Goal: Find specific page/section: Find specific page/section

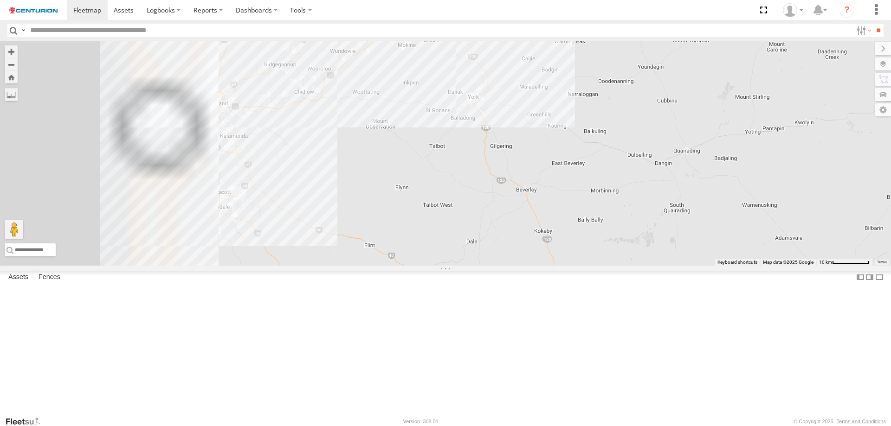
drag, startPoint x: 327, startPoint y: 262, endPoint x: 524, endPoint y: 150, distance: 226.5
click at [524, 150] on div "PM810 F0474 MV283 PM673 PM850 F0478 D0565 PM732 Cage234 Cage101 F0492 F0400 F03…" at bounding box center [445, 153] width 891 height 225
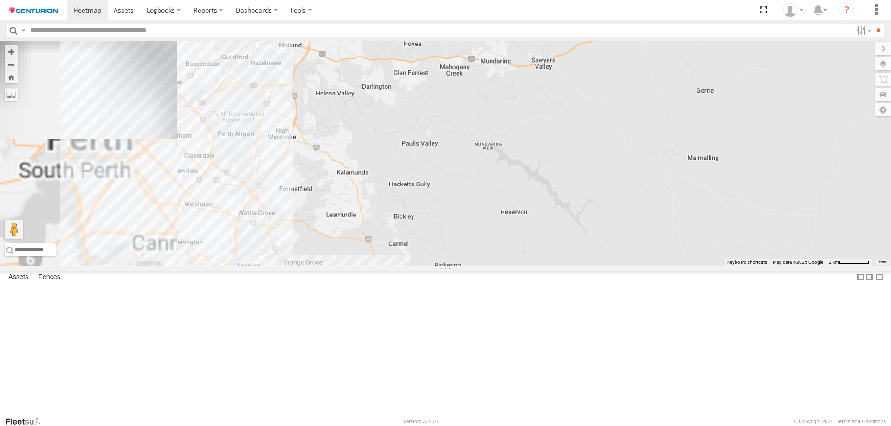
drag, startPoint x: 358, startPoint y: 145, endPoint x: 527, endPoint y: 224, distance: 186.2
click at [527, 224] on div "PM810 F0474 MV283 PM673 PM850 F0478 D0565 PM732 Cage234 Cage101 F0492 F0400 F03…" at bounding box center [445, 153] width 891 height 225
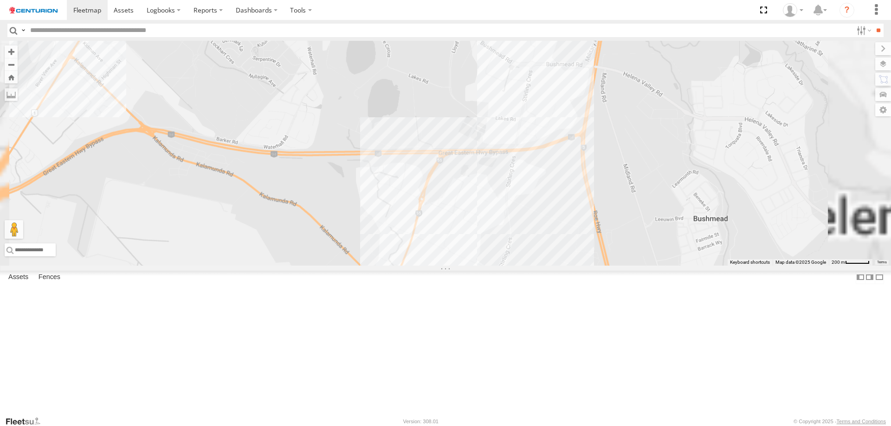
drag, startPoint x: 607, startPoint y: 149, endPoint x: 572, endPoint y: 283, distance: 138.6
click at [572, 266] on div "PM810 F0474 MV283 PM673 PM850 F0478 D0565 PM732 Cage234 Cage101 F0492 F0400 F03…" at bounding box center [445, 153] width 891 height 225
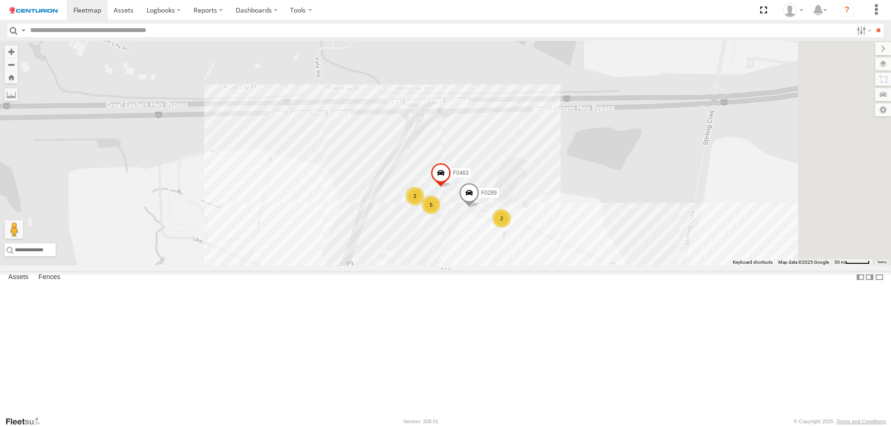
drag, startPoint x: 632, startPoint y: 93, endPoint x: 518, endPoint y: 226, distance: 175.7
click at [518, 226] on div "PM810 F0474 MV283 PM673 PM850 F0478 D0565 PM732 Cage234 Cage101 F0492 F0400 F03…" at bounding box center [445, 153] width 891 height 225
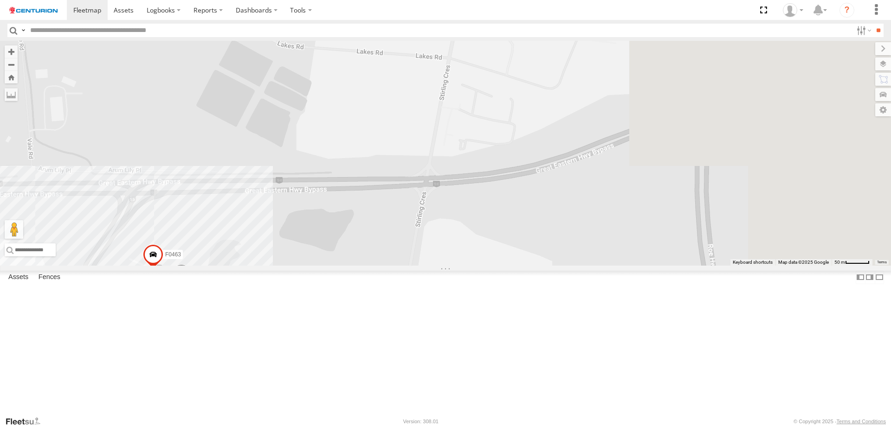
drag, startPoint x: 698, startPoint y: 199, endPoint x: 421, endPoint y: 267, distance: 285.1
click at [421, 266] on div "PM810 F0474 MV283 PM673 PM850 F0478 D0565 PM732 Cage234 Cage101 F0492 F0400 F03…" at bounding box center [445, 153] width 891 height 225
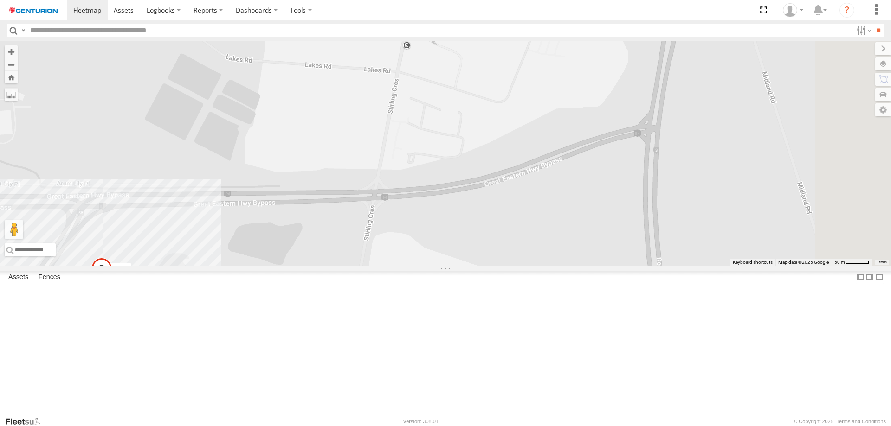
drag, startPoint x: 601, startPoint y: 257, endPoint x: 410, endPoint y: 286, distance: 193.8
click at [410, 266] on div "PM810 F0474 MV283 PM673 PM850 F0478 D0565 PM732 Cage234 Cage101 F0492 F0400 F03…" at bounding box center [445, 153] width 891 height 225
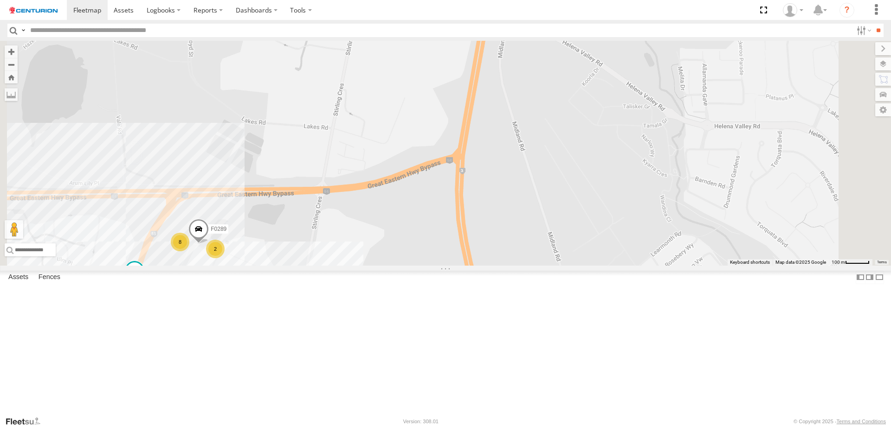
click at [571, 266] on div "PM810 F0474 MV283 PM673 PM850 F0478 D0565 PM732 Cage234 Cage101 F0492 F0400 F03…" at bounding box center [445, 153] width 891 height 225
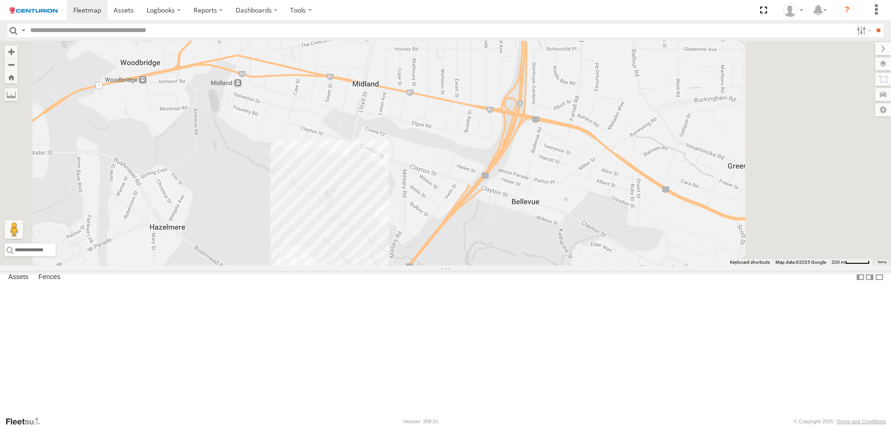
drag, startPoint x: 655, startPoint y: 173, endPoint x: 598, endPoint y: 254, distance: 99.5
click at [591, 261] on div "PM810 F0474 MV283 PM673 PM850 F0478 D0565 PM732 Cage234 Cage101 F0492 F0400 F03…" at bounding box center [445, 153] width 891 height 225
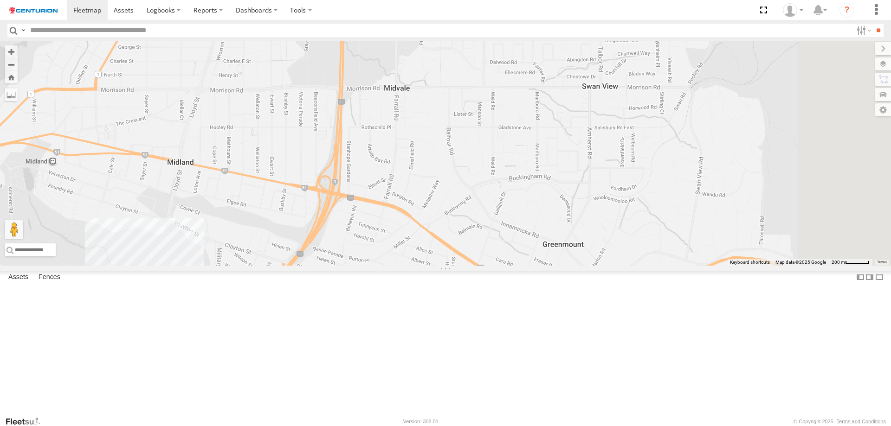
drag, startPoint x: 597, startPoint y: 194, endPoint x: 571, endPoint y: 149, distance: 52.2
click at [571, 149] on div "PM810 F0474 MV283 PM673 PM850 F0478 D0565 PM732 Cage234 Cage101 F0492 F0400 F03…" at bounding box center [445, 153] width 891 height 225
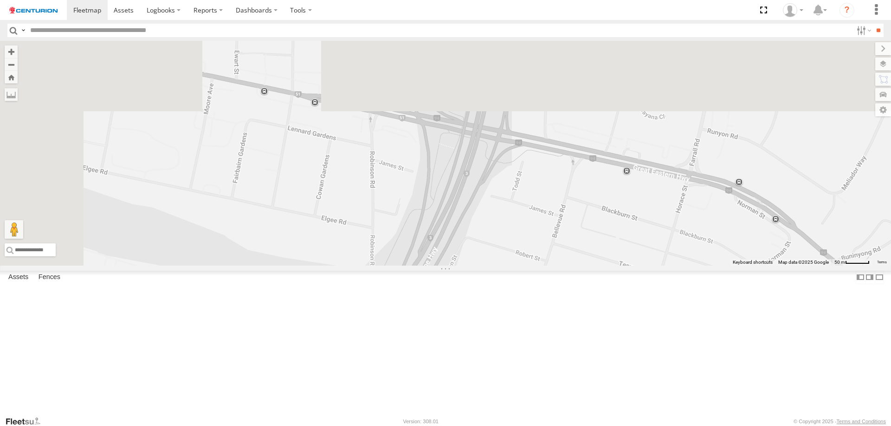
drag, startPoint x: 506, startPoint y: 124, endPoint x: 533, endPoint y: 284, distance: 162.3
click at [533, 266] on div "PM810 F0474 MV283 PM673 PM850 F0478 D0565 PM732 Cage234 Cage101 F0492 F0400 F03…" at bounding box center [445, 153] width 891 height 225
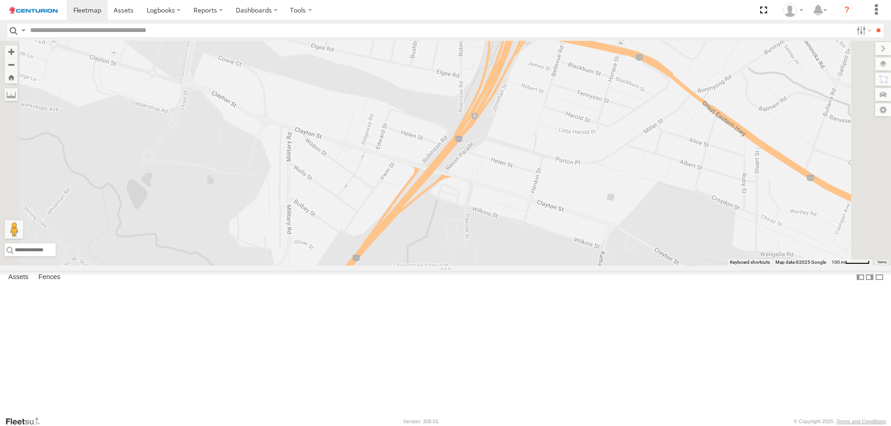
drag, startPoint x: 681, startPoint y: 307, endPoint x: 656, endPoint y: 164, distance: 145.1
click at [656, 164] on div "PM810 F0474 MV283 PM673 PM850 F0478 D0565 PM732 Cage234 Cage101 F0492 F0400 F03…" at bounding box center [445, 153] width 891 height 225
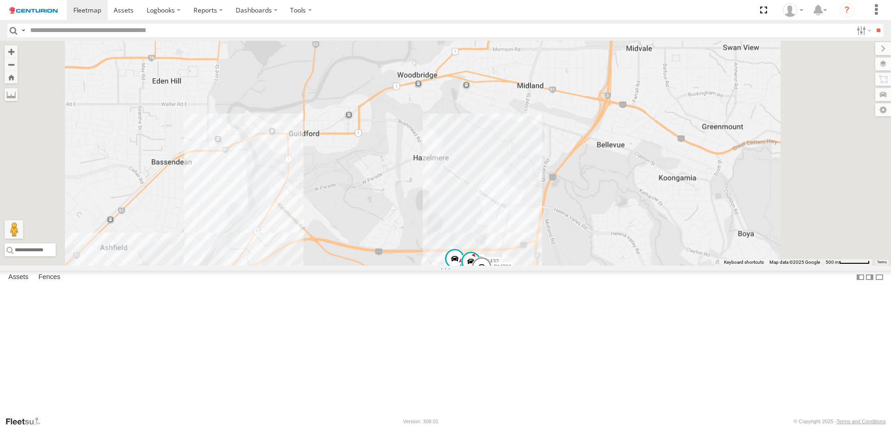
drag, startPoint x: 766, startPoint y: 231, endPoint x: 394, endPoint y: 197, distance: 373.6
click at [392, 195] on div "PM810 F0474 MV283 PM673 PM850 F0478 D0565 PM732 Cage234 Cage101 F0492 F0400 F03…" at bounding box center [445, 153] width 891 height 225
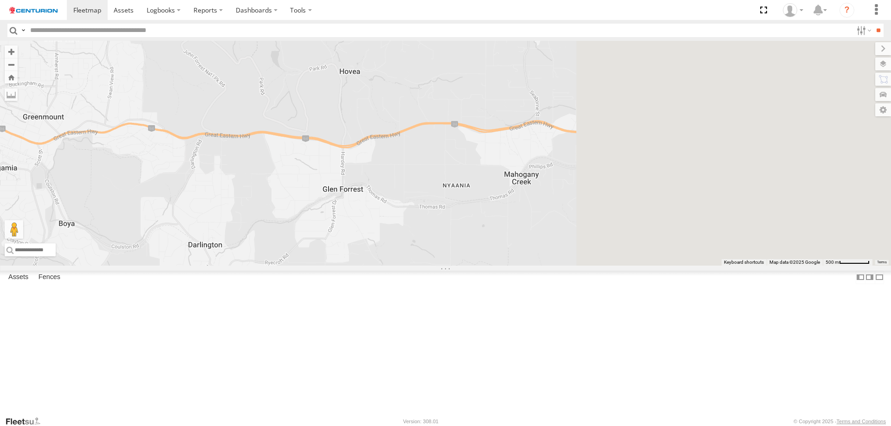
drag, startPoint x: 562, startPoint y: 201, endPoint x: 322, endPoint y: 232, distance: 241.3
click at [322, 232] on div "PM810 F0474 MV283 PM673 PM850 F0478 D0565 PM732 Cage234 Cage101 F0492 F0400 F03…" at bounding box center [445, 153] width 891 height 225
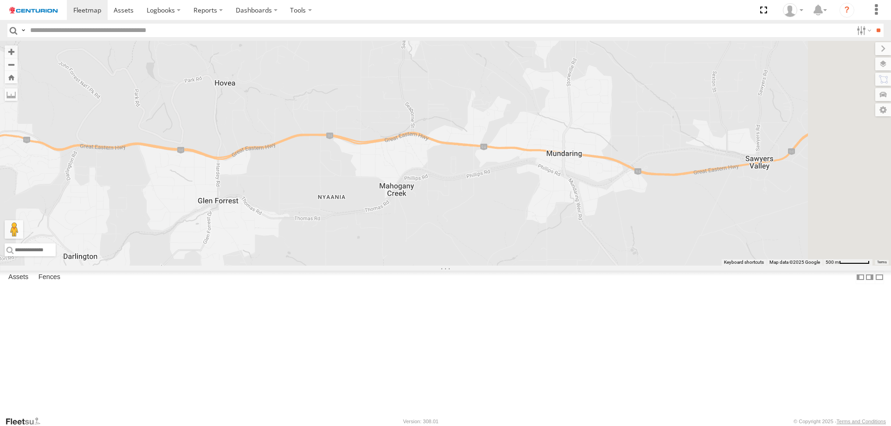
drag, startPoint x: 655, startPoint y: 219, endPoint x: 508, endPoint y: 216, distance: 147.6
click at [508, 216] on div "PM810 F0474 MV283 PM673 PM850 F0478 D0565 PM732 Cage234 Cage101 F0492 F0400 F03…" at bounding box center [445, 153] width 891 height 225
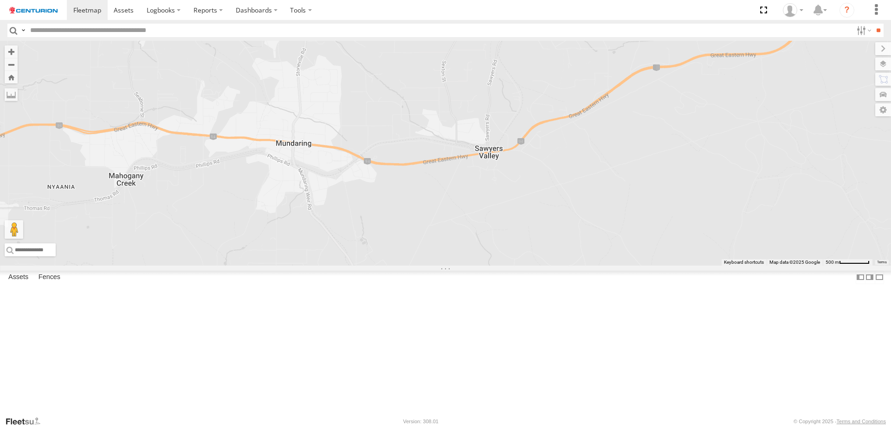
drag, startPoint x: 735, startPoint y: 234, endPoint x: 538, endPoint y: 237, distance: 197.7
click at [538, 237] on div "PM810 F0474 MV283 PM673 PM850 F0478 D0565 PM732 Cage234 Cage101 F0492 F0400 F03…" at bounding box center [445, 153] width 891 height 225
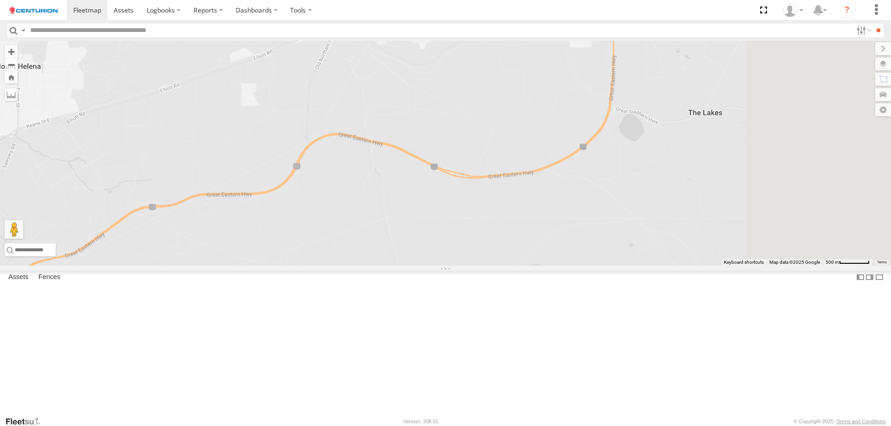
drag, startPoint x: 639, startPoint y: 191, endPoint x: 526, endPoint y: 301, distance: 158.1
click at [526, 266] on div "PM810 F0474 MV283 PM673 PM850 F0478 D0565 PM732 Cage234 Cage101 F0492 F0400 F03…" at bounding box center [445, 153] width 891 height 225
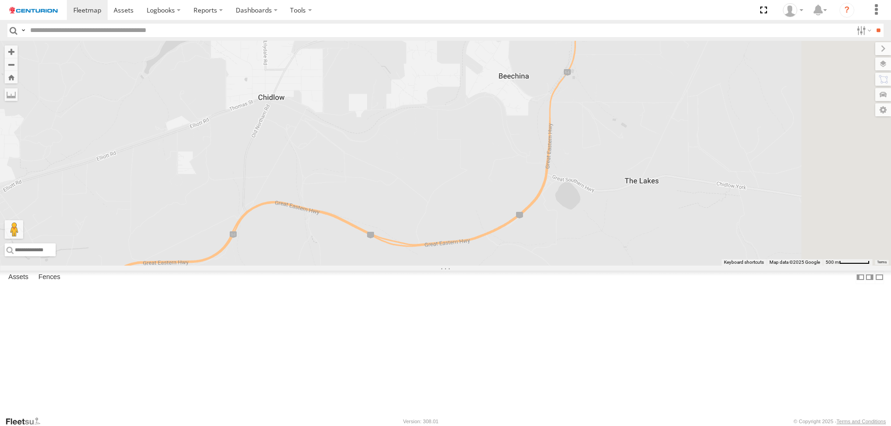
drag, startPoint x: 576, startPoint y: 360, endPoint x: 558, endPoint y: 371, distance: 21.1
click at [558, 266] on div "PM810 F0474 MV283 PM673 PM850 F0478 D0565 PM732 Cage234 Cage101 F0492 F0400 F03…" at bounding box center [445, 153] width 891 height 225
drag, startPoint x: 591, startPoint y: 395, endPoint x: 591, endPoint y: 377, distance: 18.1
click at [591, 266] on div "PM810 F0474 MV283 PM673 PM850 F0478 D0565 PM732 Cage234 Cage101 F0492 F0400 F03…" at bounding box center [445, 153] width 891 height 225
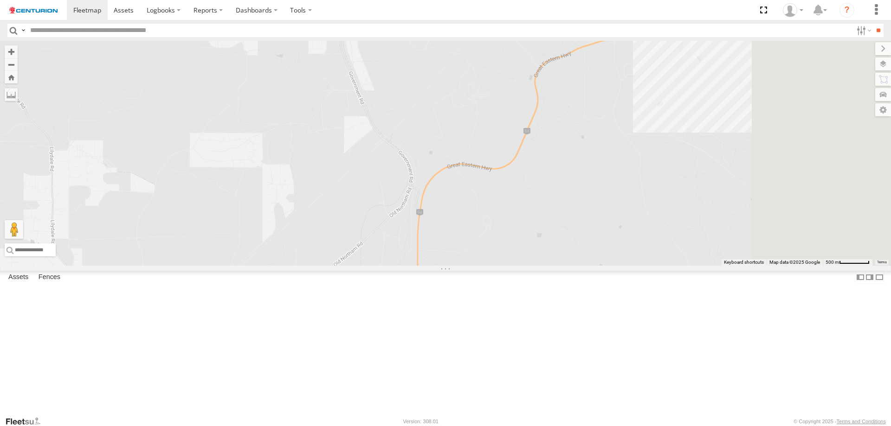
drag, startPoint x: 634, startPoint y: 255, endPoint x: 569, endPoint y: 364, distance: 127.1
click at [569, 266] on div "PM810 F0474 MV283 PM673 PM850 F0478 D0565 PM732 Cage234 Cage101 F0492 F0400 F03…" at bounding box center [445, 153] width 891 height 225
drag, startPoint x: 580, startPoint y: 296, endPoint x: 617, endPoint y: 125, distance: 175.5
click at [615, 125] on div "PM810 F0474 MV283 PM673 PM850 F0478 D0565 PM732 Cage234 Cage101 F0492 F0400 F03…" at bounding box center [445, 153] width 891 height 225
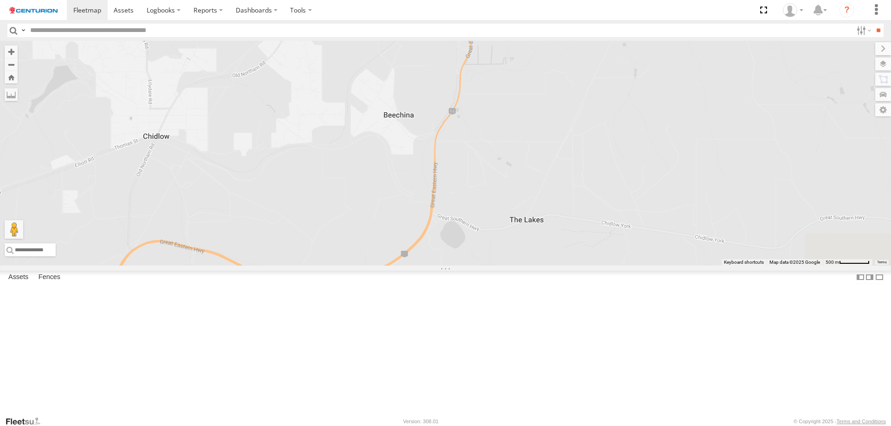
drag, startPoint x: 527, startPoint y: 373, endPoint x: 539, endPoint y: 286, distance: 87.6
click at [539, 266] on div "PM810 F0474 MV283 PM673 PM850 F0478 D0565 PM732 Cage234 Cage101 F0492 F0400 F03…" at bounding box center [445, 153] width 891 height 225
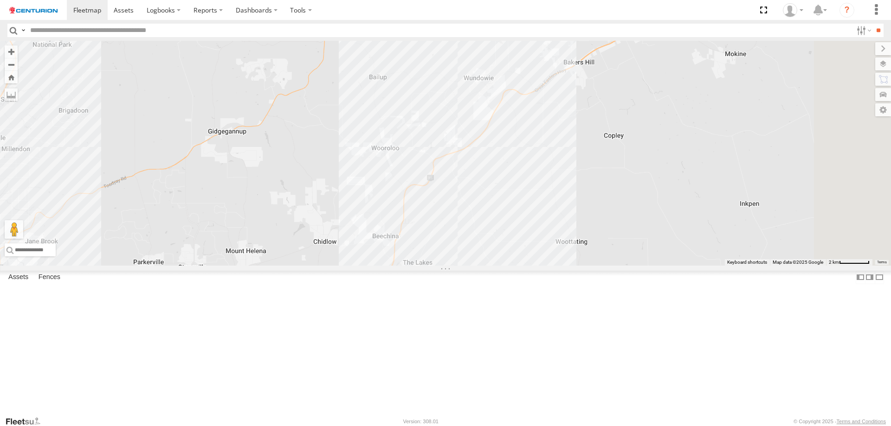
drag, startPoint x: 560, startPoint y: 231, endPoint x: 514, endPoint y: 341, distance: 119.5
click at [514, 266] on div at bounding box center [445, 153] width 891 height 225
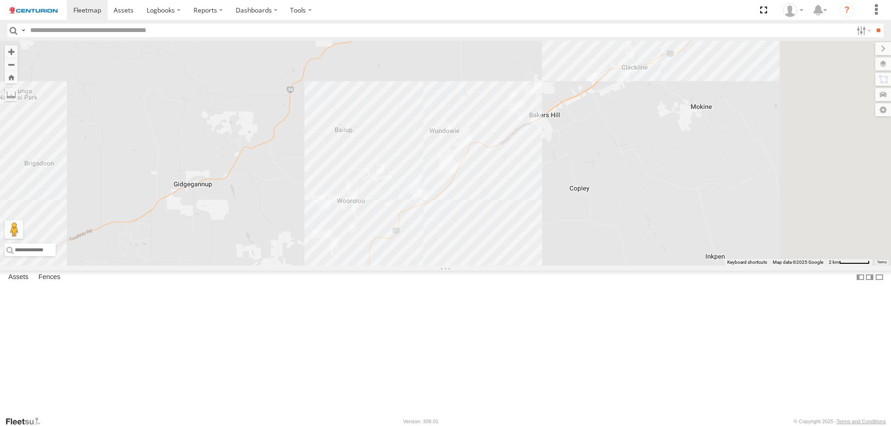
drag, startPoint x: 532, startPoint y: 285, endPoint x: 492, endPoint y: 352, distance: 77.4
click at [492, 266] on div at bounding box center [445, 153] width 891 height 225
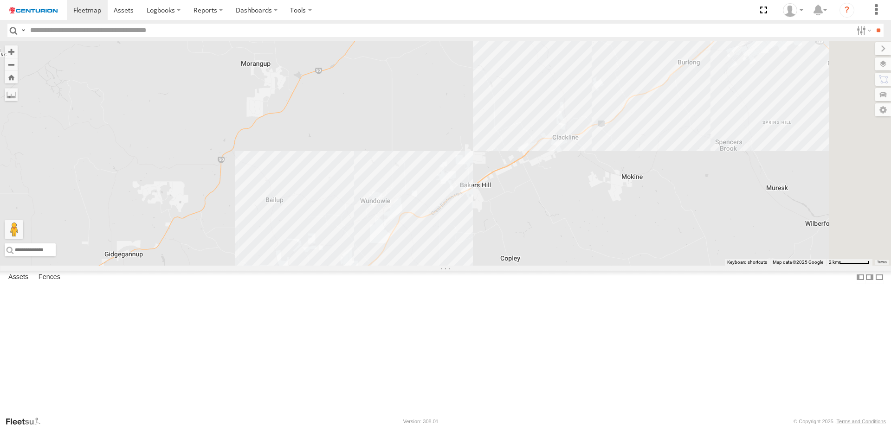
drag, startPoint x: 591, startPoint y: 275, endPoint x: 527, endPoint y: 335, distance: 87.9
click at [527, 266] on div at bounding box center [445, 153] width 891 height 225
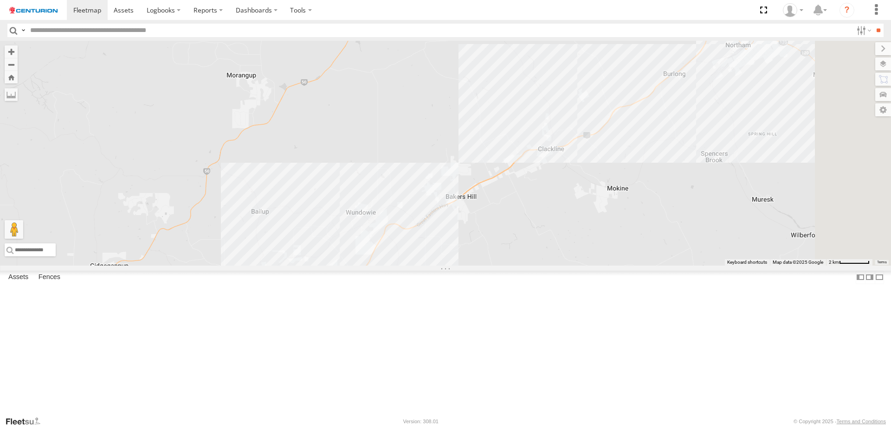
drag, startPoint x: 595, startPoint y: 273, endPoint x: 494, endPoint y: 324, distance: 113.7
click at [490, 266] on div at bounding box center [445, 153] width 891 height 225
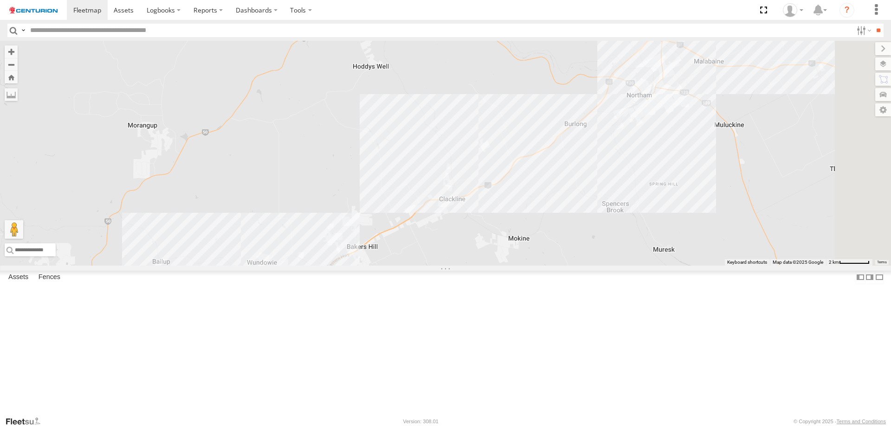
drag, startPoint x: 478, startPoint y: 310, endPoint x: 431, endPoint y: 325, distance: 49.5
click at [431, 266] on div at bounding box center [445, 153] width 891 height 225
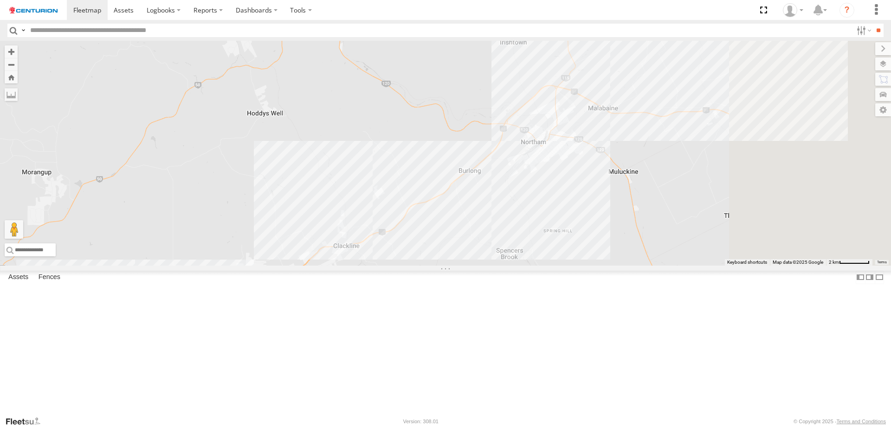
drag, startPoint x: 532, startPoint y: 283, endPoint x: 412, endPoint y: 347, distance: 136.4
click at [412, 266] on div at bounding box center [445, 153] width 891 height 225
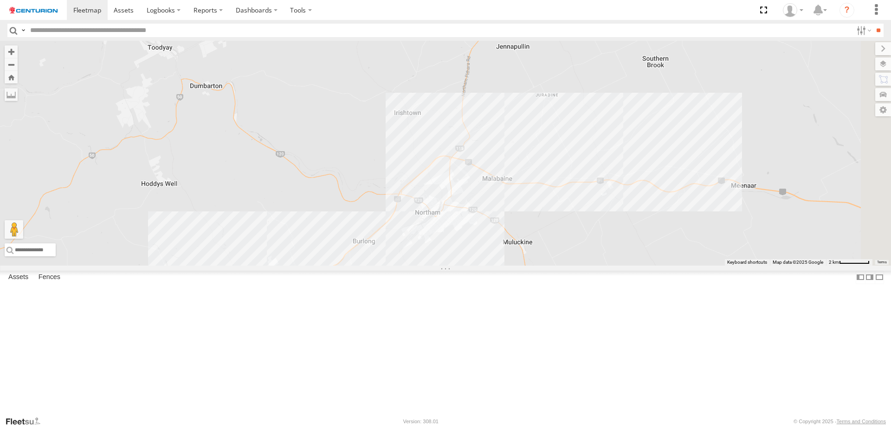
drag, startPoint x: 509, startPoint y: 263, endPoint x: 502, endPoint y: 287, distance: 24.8
click at [502, 266] on div at bounding box center [445, 153] width 891 height 225
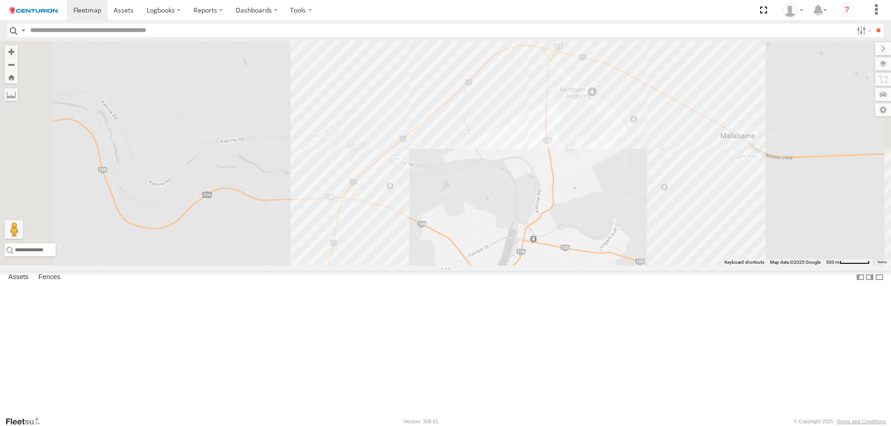
drag, startPoint x: 527, startPoint y: 275, endPoint x: 451, endPoint y: 267, distance: 76.1
click at [451, 266] on div at bounding box center [445, 153] width 891 height 225
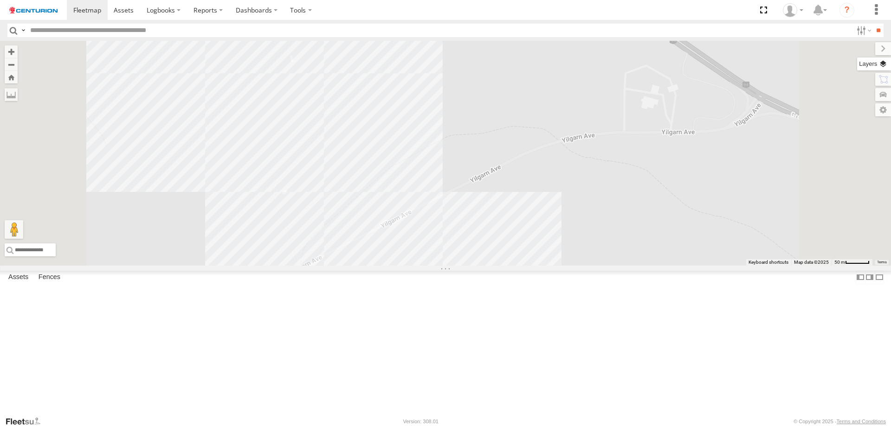
click at [883, 64] on label at bounding box center [874, 64] width 34 height 13
click at [0, 0] on div "Basemaps" at bounding box center [0, 0] width 0 height 0
click at [0, 0] on span "Basemaps" at bounding box center [0, 0] width 0 height 0
click at [0, 0] on span "Satellite + Roadmap" at bounding box center [0, 0] width 0 height 0
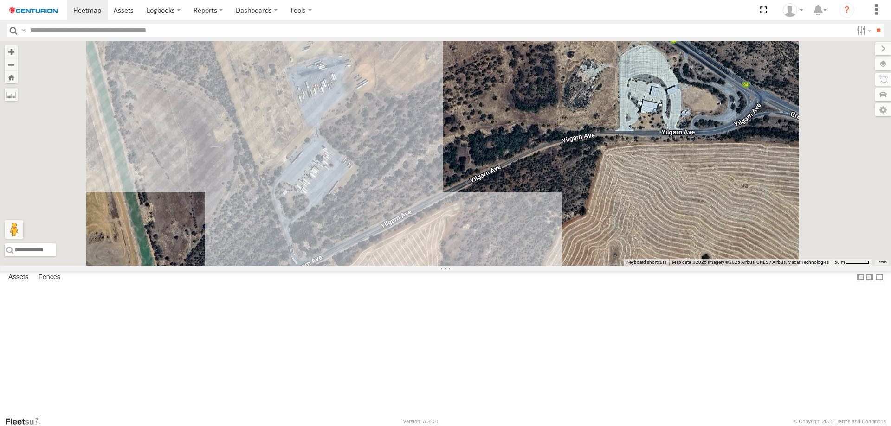
click at [733, 186] on div at bounding box center [445, 153] width 891 height 225
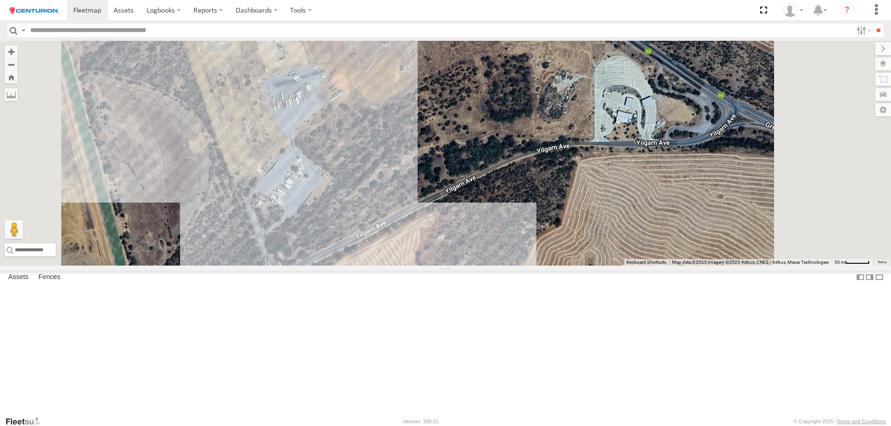
click at [727, 233] on div at bounding box center [445, 153] width 891 height 225
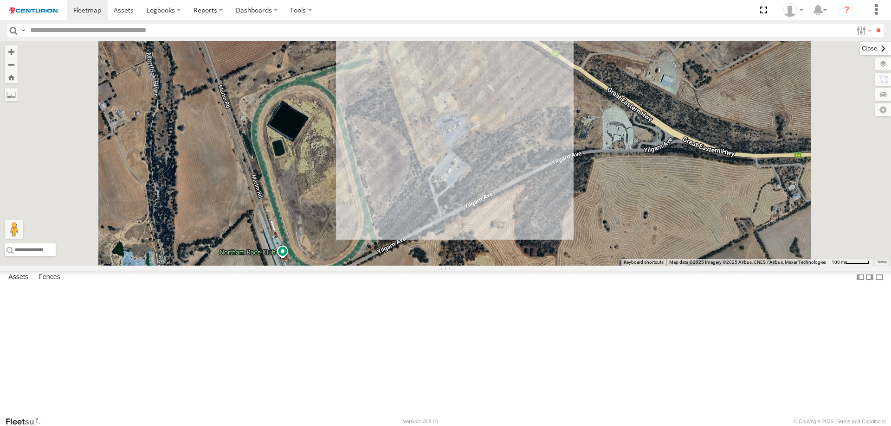
click at [860, 50] on label at bounding box center [875, 48] width 31 height 13
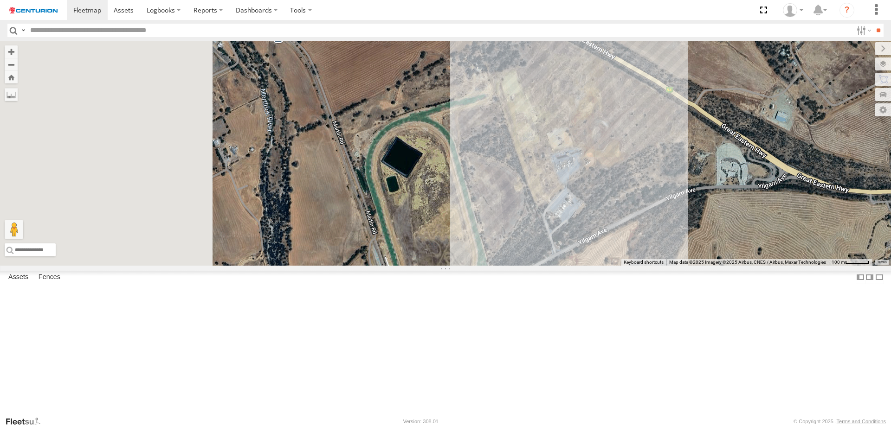
drag, startPoint x: 740, startPoint y: 134, endPoint x: 861, endPoint y: 172, distance: 126.5
click at [861, 172] on div at bounding box center [445, 153] width 891 height 225
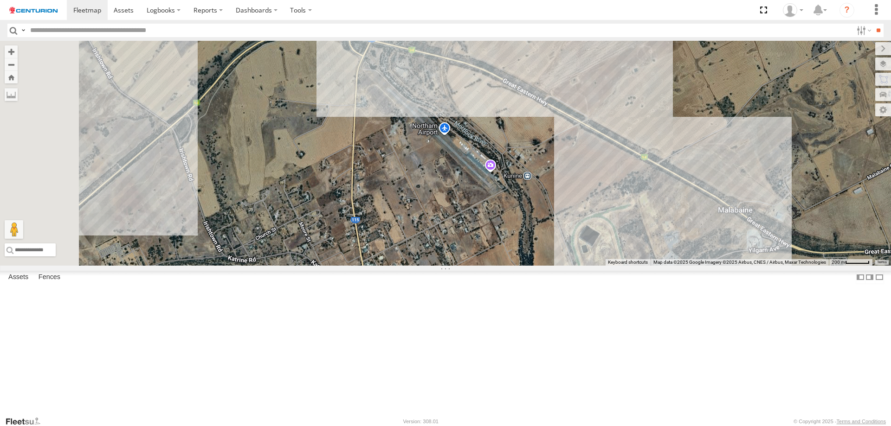
drag, startPoint x: 622, startPoint y: 155, endPoint x: 730, endPoint y: 274, distance: 160.6
click at [730, 266] on div at bounding box center [445, 153] width 891 height 225
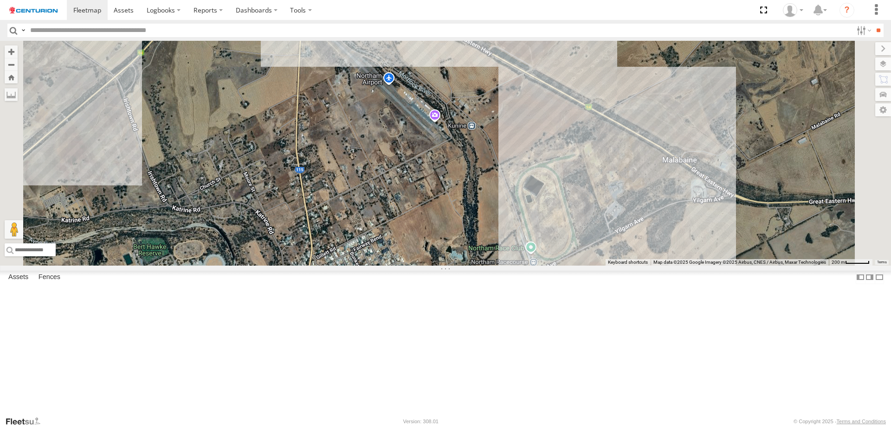
drag, startPoint x: 687, startPoint y: 255, endPoint x: 618, endPoint y: 198, distance: 88.6
click at [618, 198] on div at bounding box center [445, 153] width 891 height 225
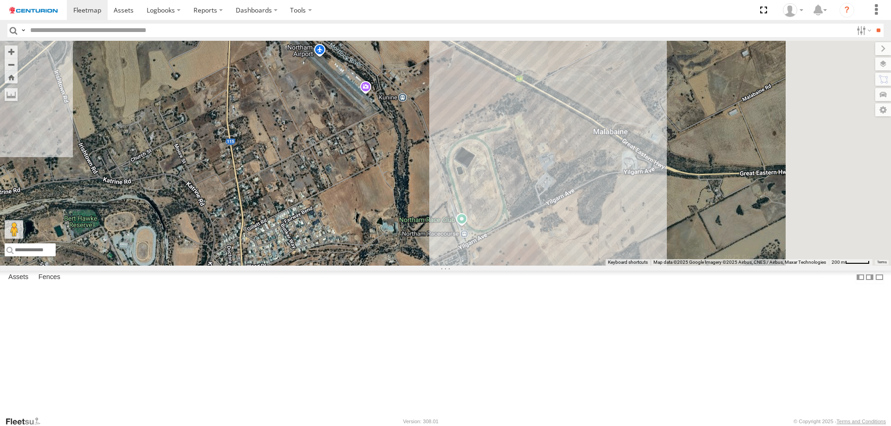
drag, startPoint x: 601, startPoint y: 200, endPoint x: 578, endPoint y: 191, distance: 24.7
click at [578, 191] on div at bounding box center [445, 153] width 891 height 225
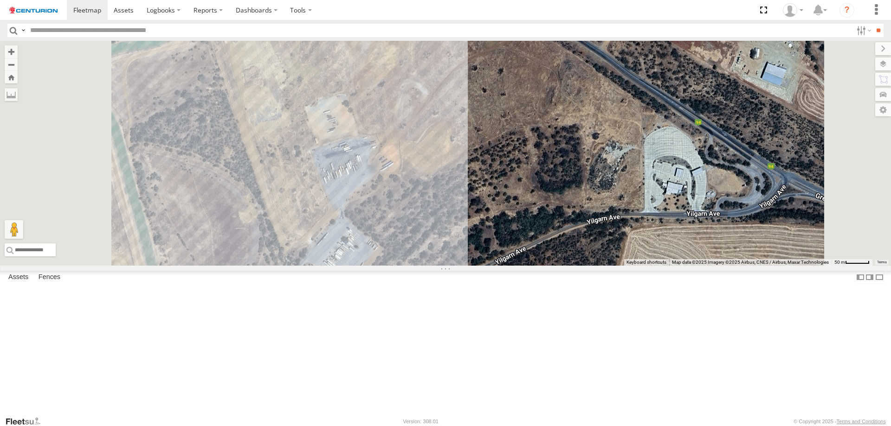
drag, startPoint x: 775, startPoint y: 314, endPoint x: 867, endPoint y: 274, distance: 100.4
click at [867, 266] on div at bounding box center [445, 153] width 891 height 225
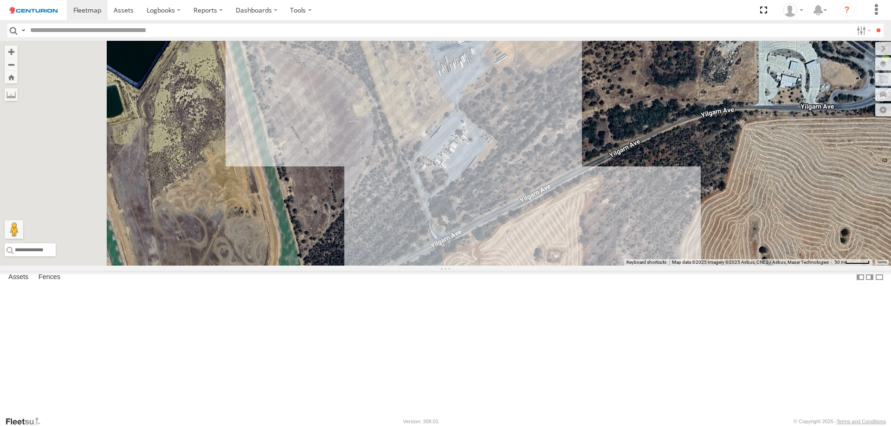
drag, startPoint x: 719, startPoint y: 333, endPoint x: 792, endPoint y: 239, distance: 119.0
click at [792, 239] on div at bounding box center [445, 153] width 891 height 225
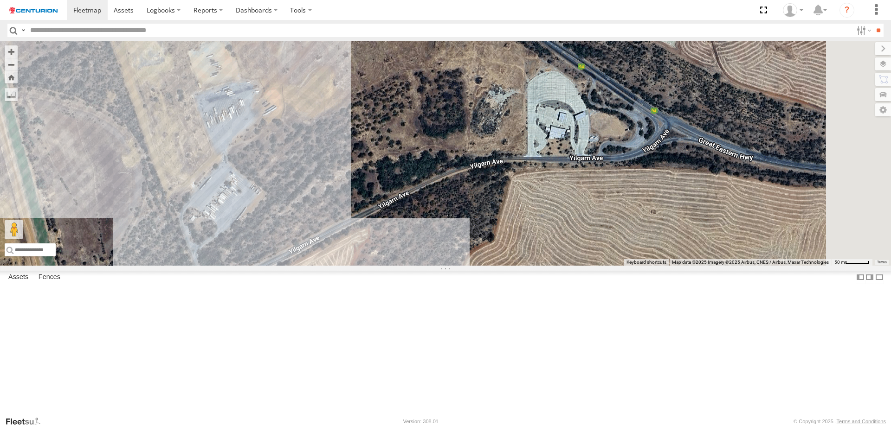
drag, startPoint x: 872, startPoint y: 212, endPoint x: 636, endPoint y: 265, distance: 241.9
click at [636, 265] on div at bounding box center [445, 153] width 891 height 225
